Goal: Information Seeking & Learning: Learn about a topic

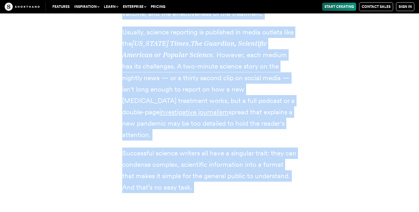
scroll to position [847, 0]
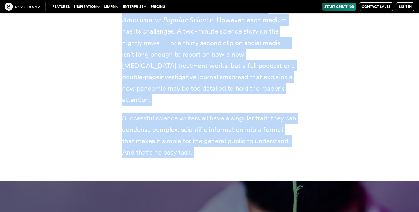
drag, startPoint x: 124, startPoint y: 32, endPoint x: 200, endPoint y: 142, distance: 133.3
click at [200, 142] on div "Science journalism exists to report on healthcare breakthroughs, disease, clima…" at bounding box center [209, 22] width 175 height 272
copy div "Loremip dolorsitam consec ad elitse do eiusmodtem incididuntutl, etdolor, magna…"
click at [253, 144] on p "Successful science writers all have a singular trait: they can condense complex…" at bounding box center [209, 134] width 175 height 45
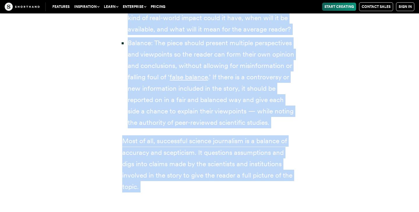
scroll to position [1427, 0]
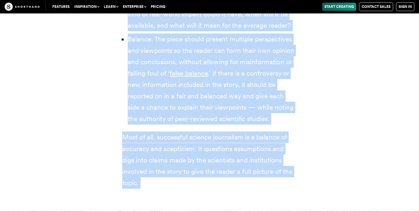
drag, startPoint x: 123, startPoint y: 45, endPoint x: 185, endPoint y: 186, distance: 154.4
copy div "Loremip dolorsitame cons adipis el seddoei temporin ut lab etdolor magnaa eni a…"
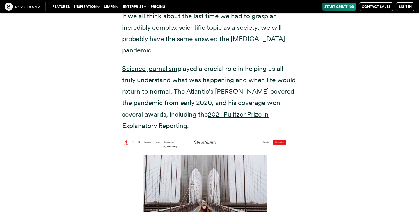
scroll to position [1748, 0]
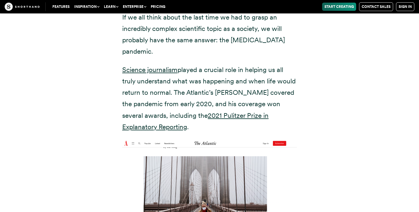
drag, startPoint x: 122, startPoint y: 44, endPoint x: 172, endPoint y: 102, distance: 76.9
copy p "Science journalism played a crucial role in helping us all truly understand wha…"
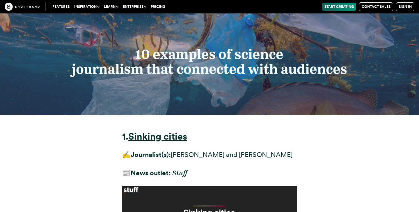
scroll to position [2563, 0]
